Goal: Find specific page/section: Locate a particular part of the current website

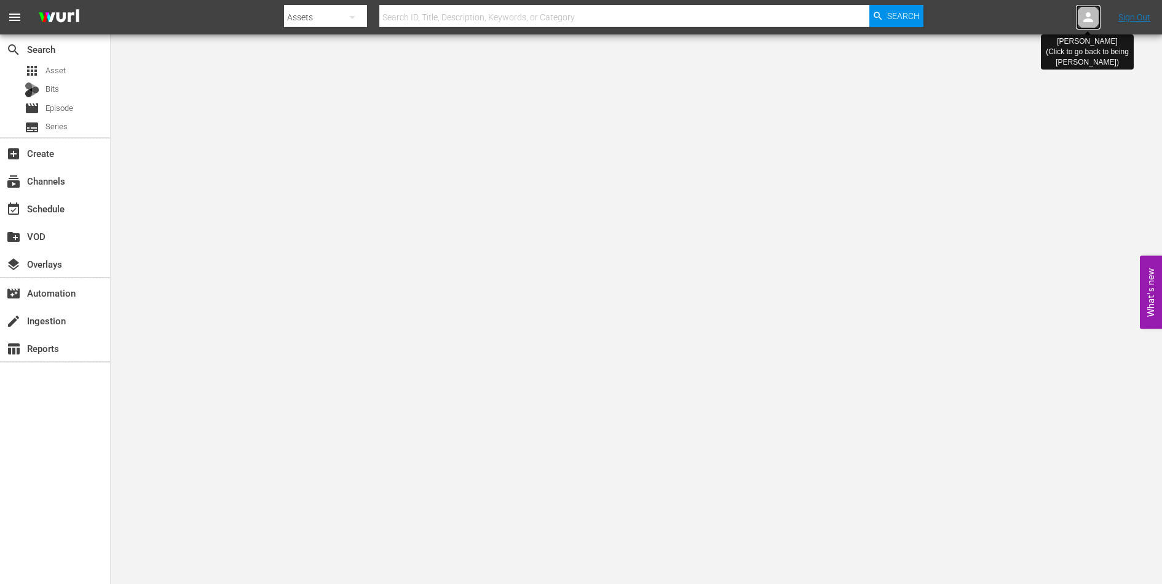
click at [1088, 18] on icon at bounding box center [1089, 17] width 10 height 10
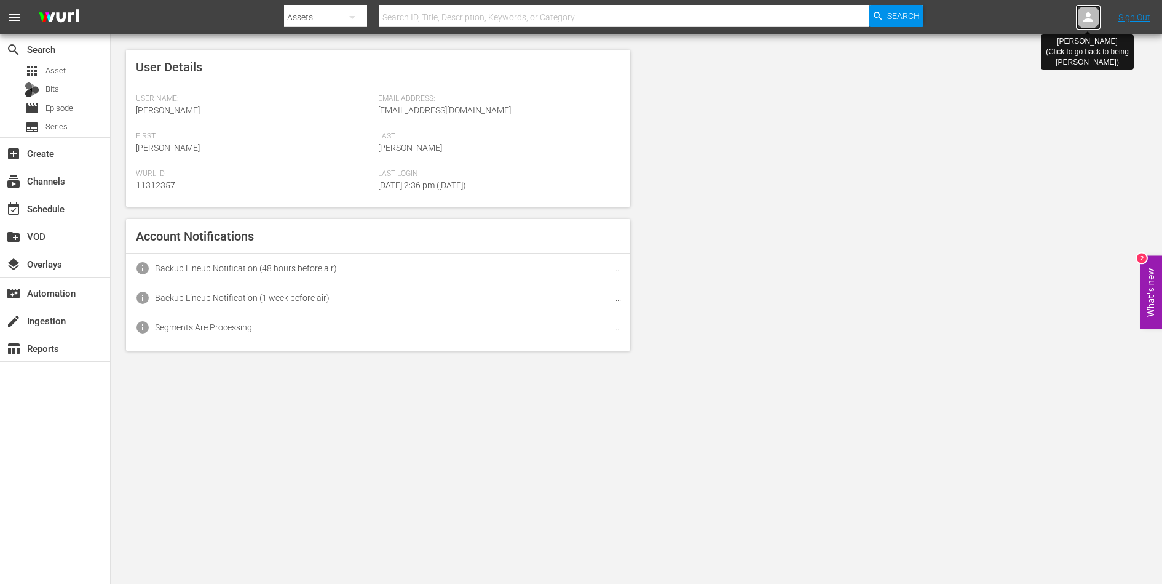
click at [1088, 18] on icon at bounding box center [1089, 17] width 10 height 10
click at [1090, 18] on icon at bounding box center [1088, 17] width 15 height 15
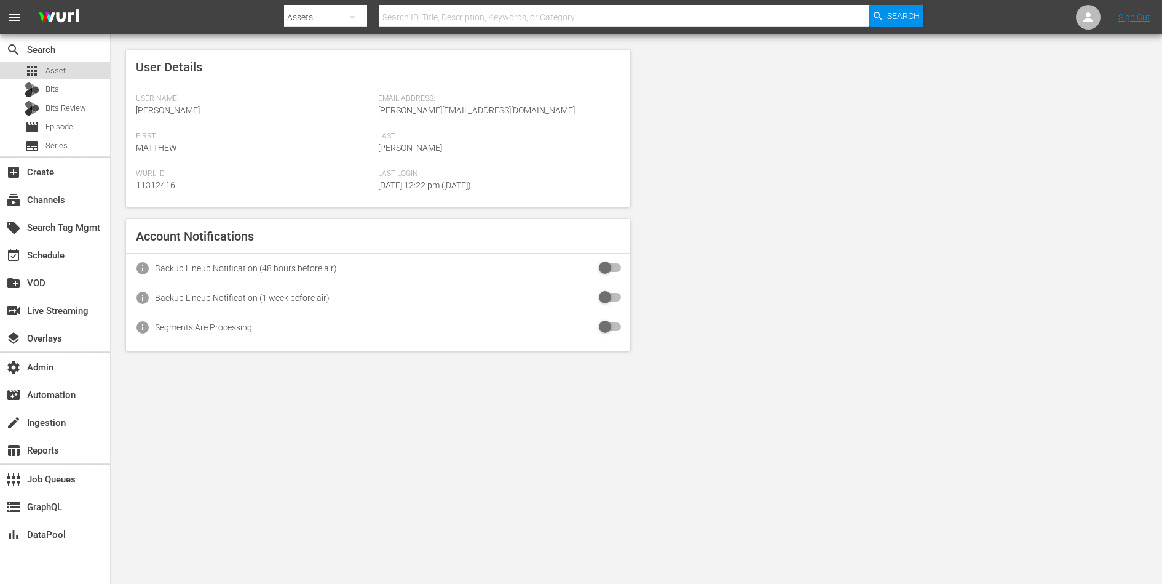
click at [55, 74] on span "Asset" at bounding box center [56, 71] width 20 height 12
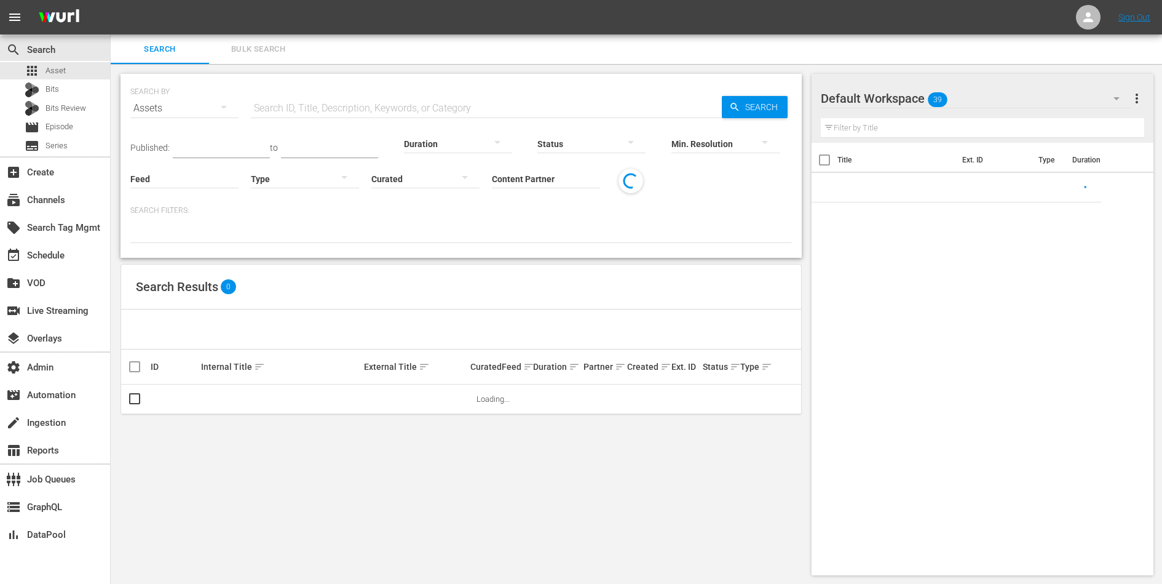
click at [297, 120] on input "text" at bounding box center [486, 108] width 471 height 30
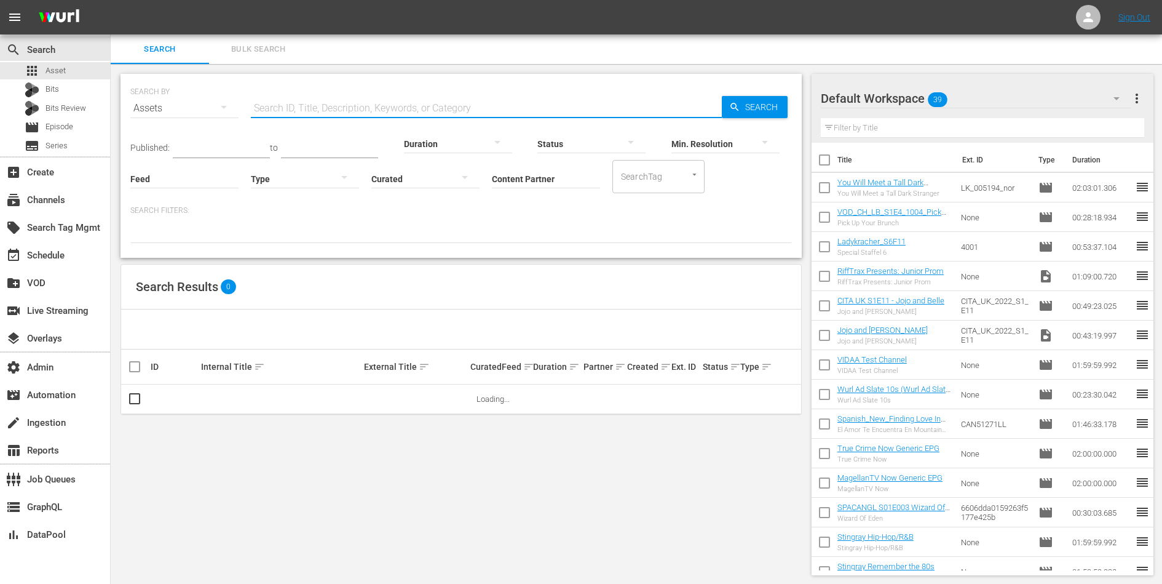
paste input "S1 F9 – Wieder Bea"
type input "S1 F9 – Wieder Bea"
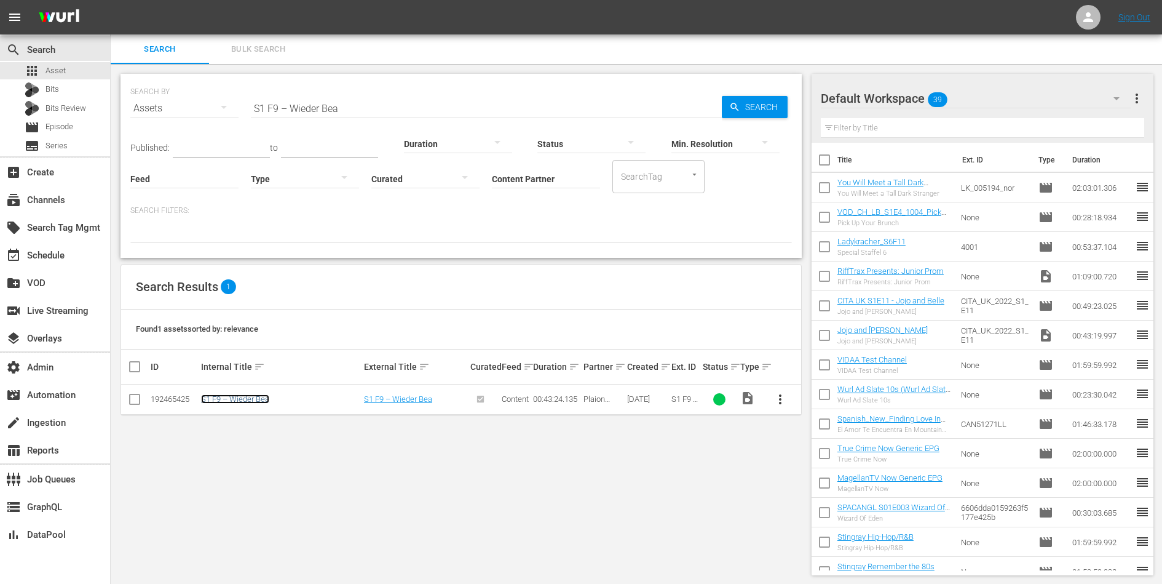
click at [222, 399] on link "S1 F9 – Wieder Bea" at bounding box center [235, 398] width 68 height 9
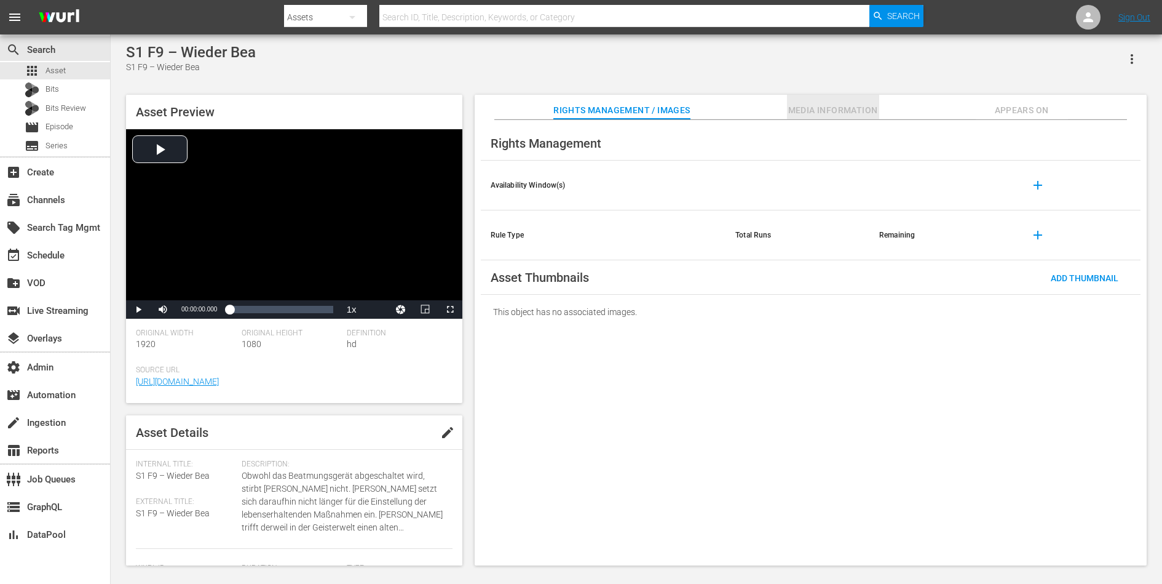
click at [818, 113] on span "Media Information" at bounding box center [833, 110] width 92 height 15
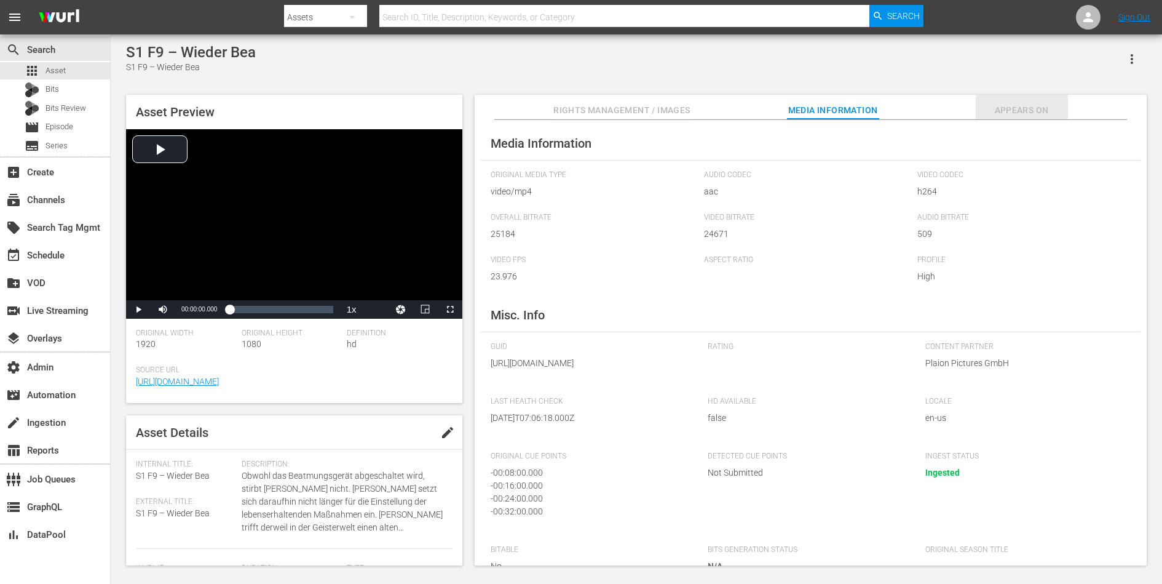
click at [1018, 110] on span "Appears On" at bounding box center [1022, 110] width 92 height 15
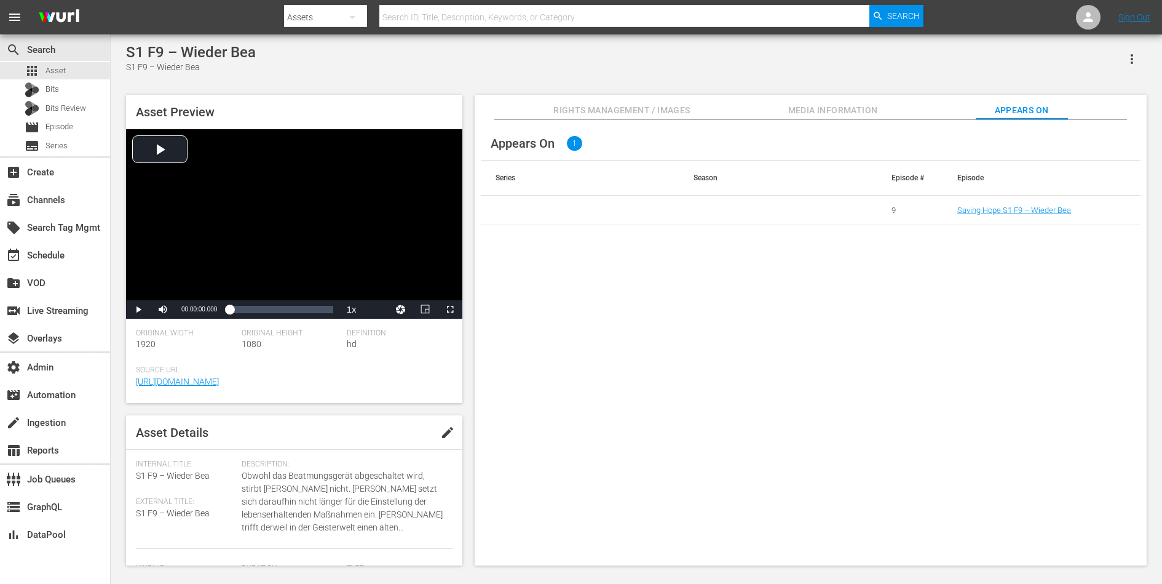
click at [630, 117] on button "Rights Management / Images" at bounding box center [622, 107] width 137 height 25
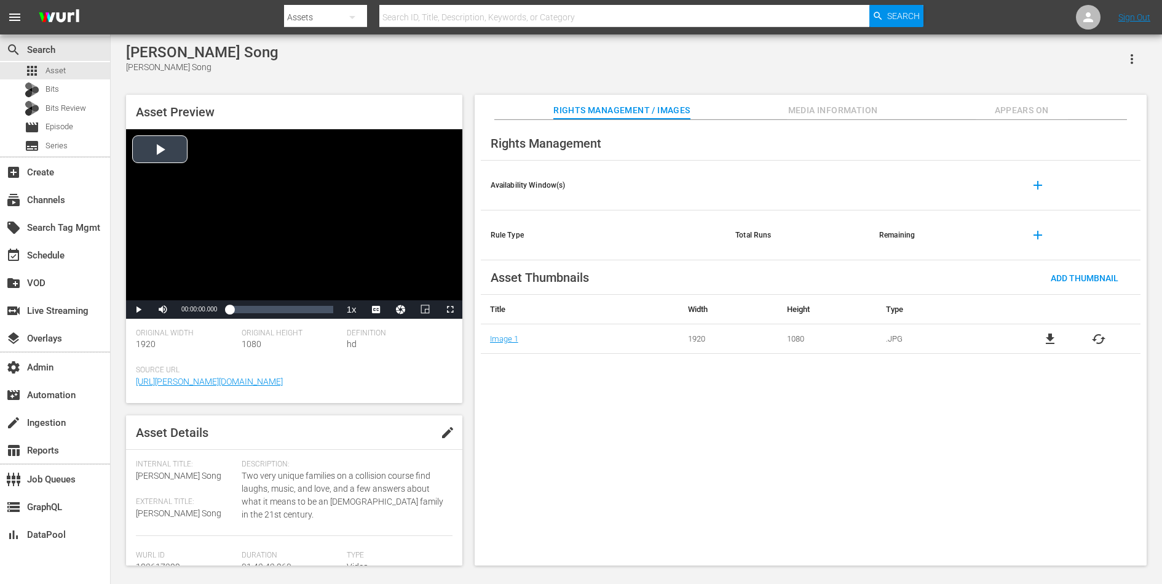
click at [204, 169] on div "Video Player" at bounding box center [294, 214] width 336 height 171
click at [300, 309] on div "Loaded : 0.58% 01:10:22.722 00:00:00.791" at bounding box center [280, 309] width 103 height 12
click at [178, 149] on div "Video Player" at bounding box center [294, 214] width 336 height 171
click at [299, 306] on div "Loaded : 0.39% 01:09:45.000 00:00:00.966" at bounding box center [280, 309] width 103 height 12
click at [138, 309] on span "Video Player" at bounding box center [138, 309] width 0 height 0
